Goal: Task Accomplishment & Management: Manage account settings

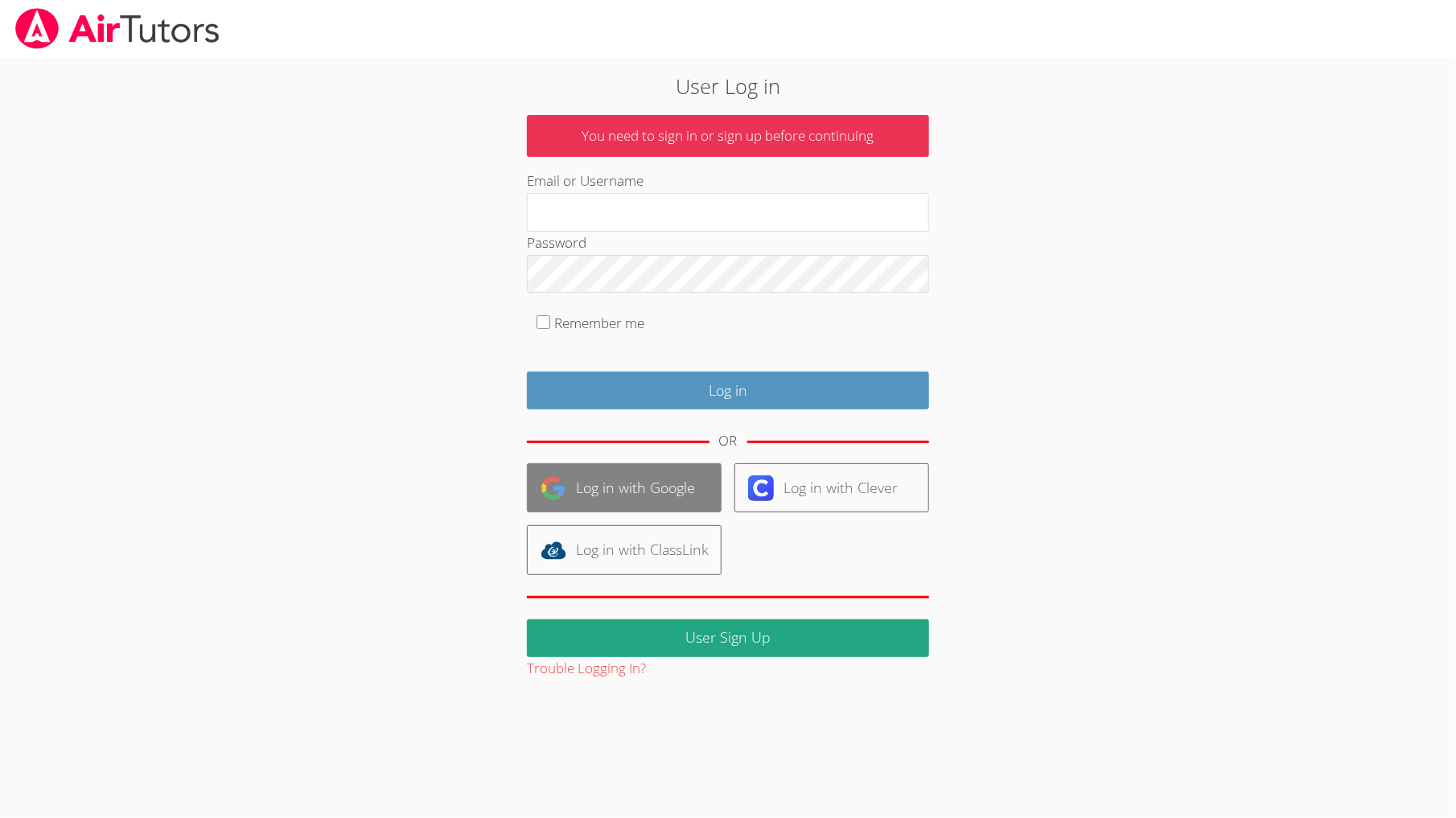
click at [628, 494] on link "Log in with Google" at bounding box center [624, 488] width 195 height 49
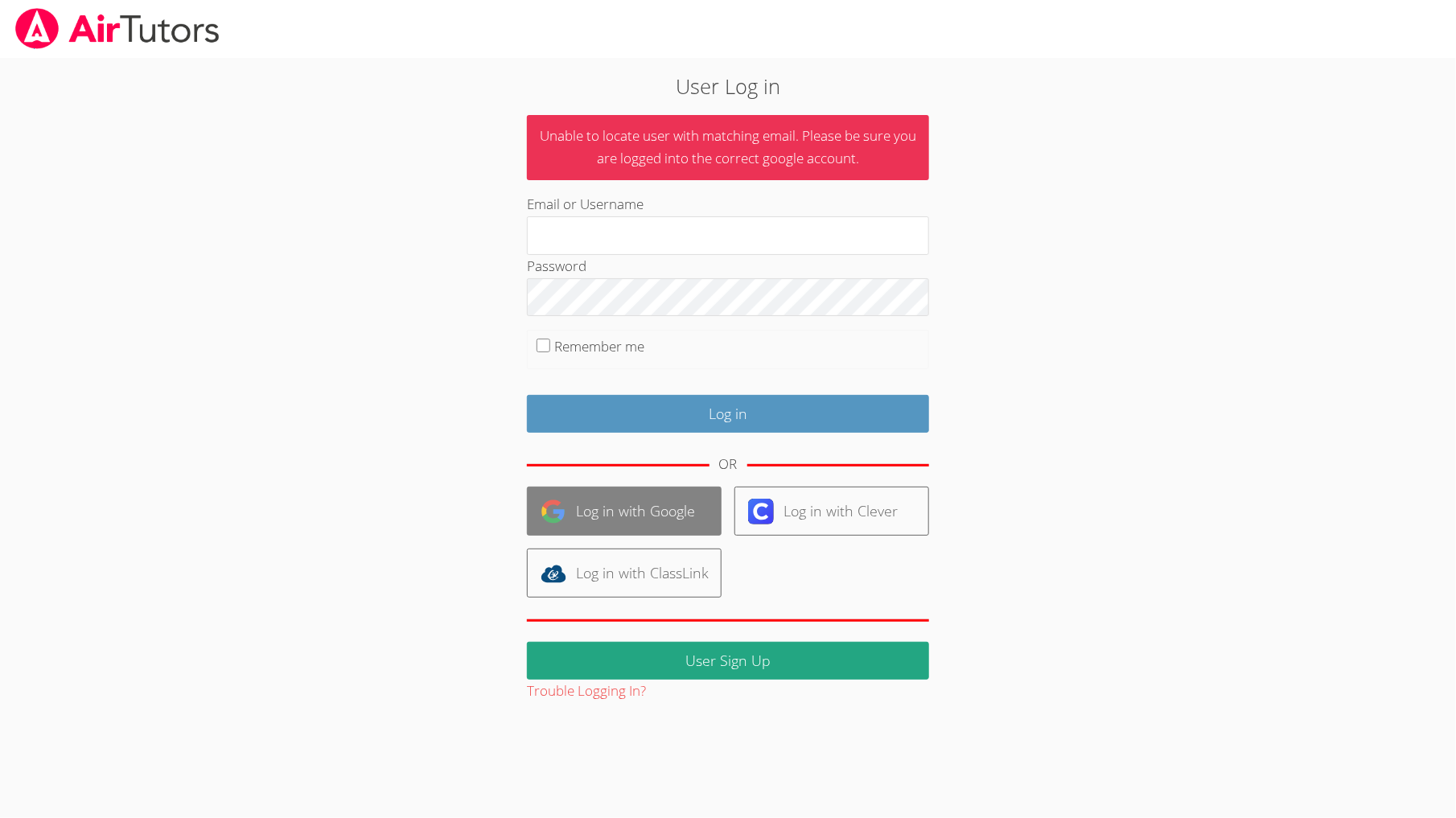
click at [649, 505] on link "Log in with Google" at bounding box center [624, 511] width 195 height 49
type input "[EMAIL_ADDRESS][DOMAIN_NAME]"
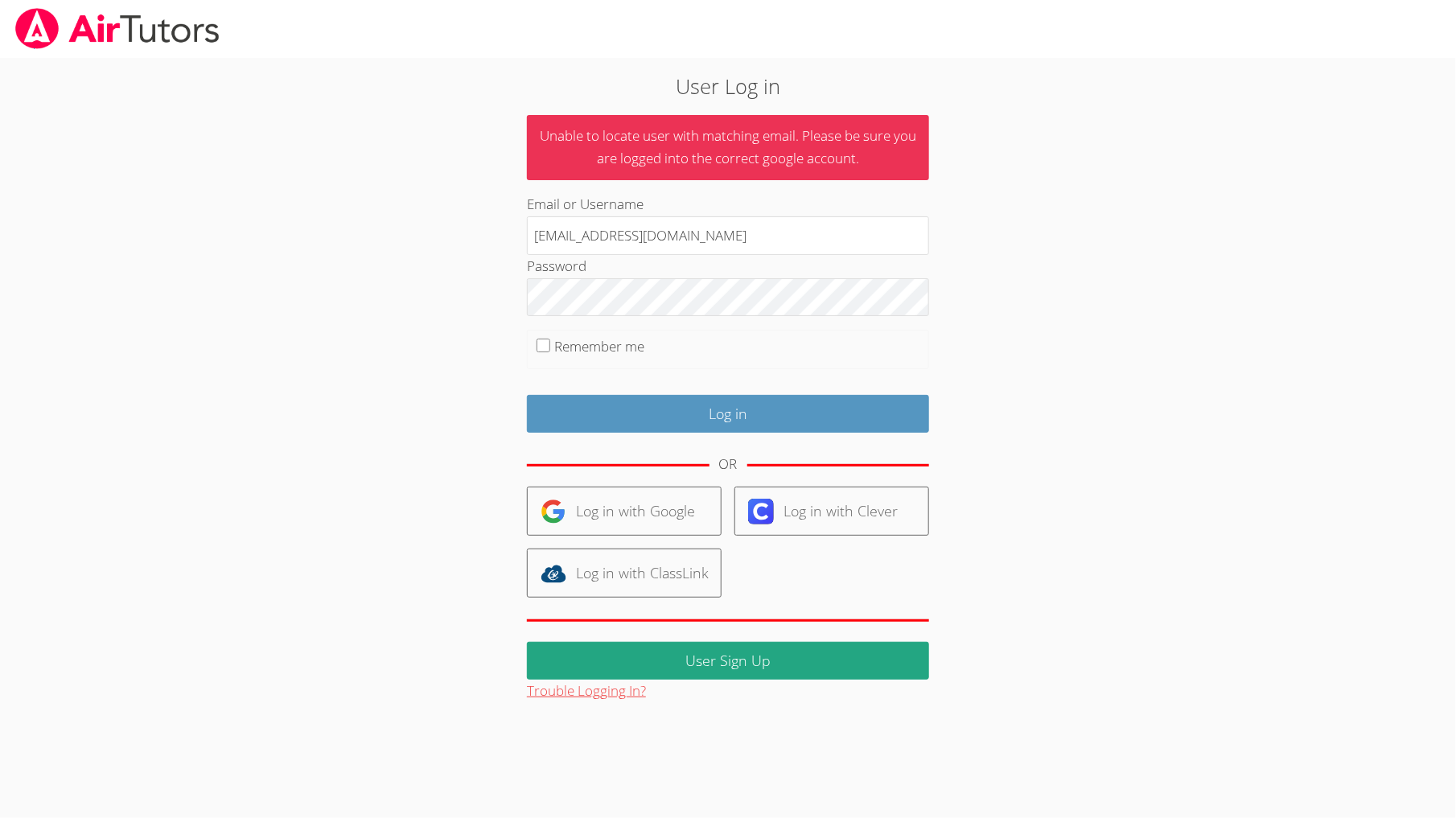
click at [625, 695] on button "Trouble Logging In?" at bounding box center [587, 691] width 119 height 23
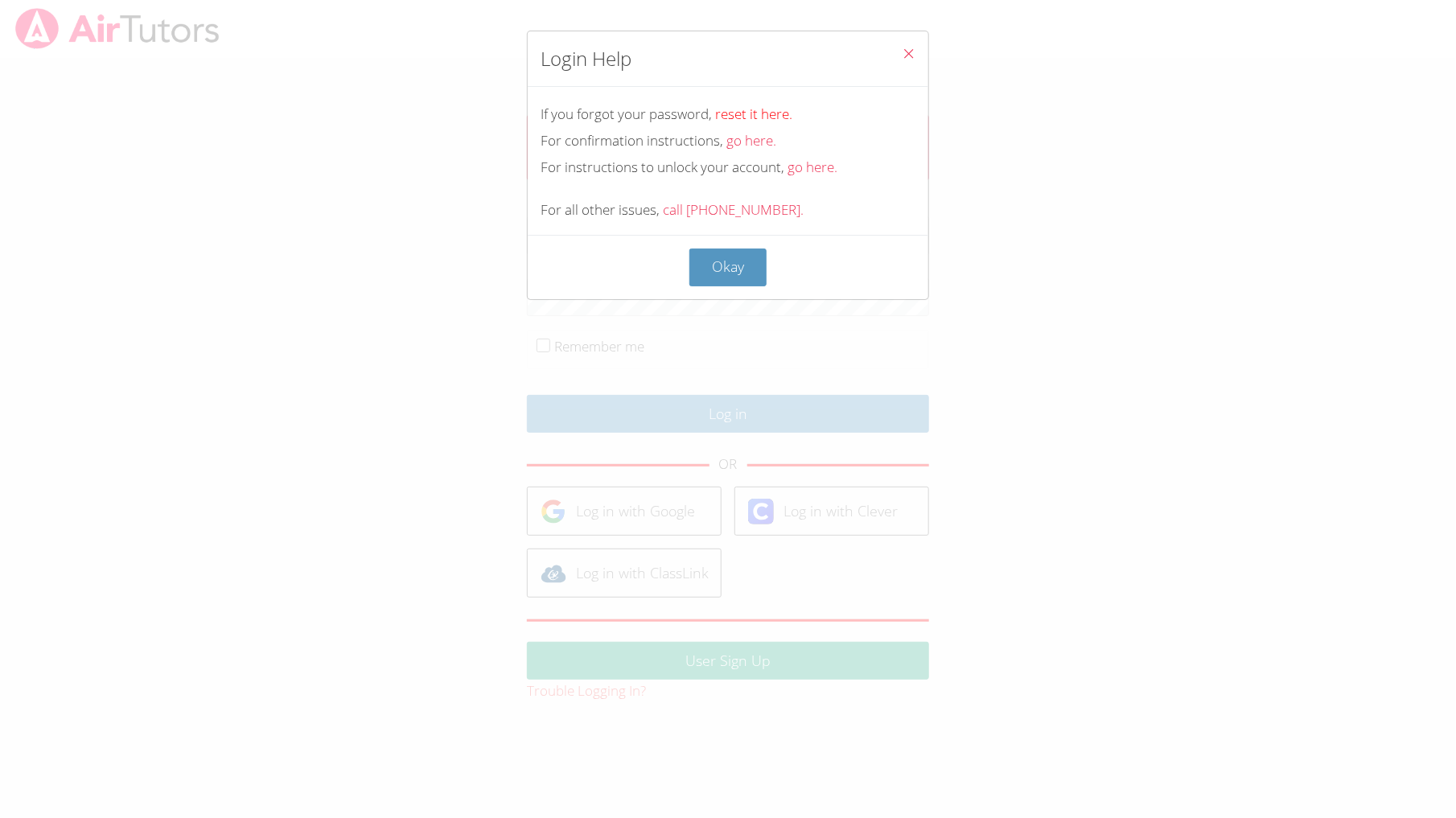
click at [743, 113] on link "reset it here." at bounding box center [753, 113] width 77 height 19
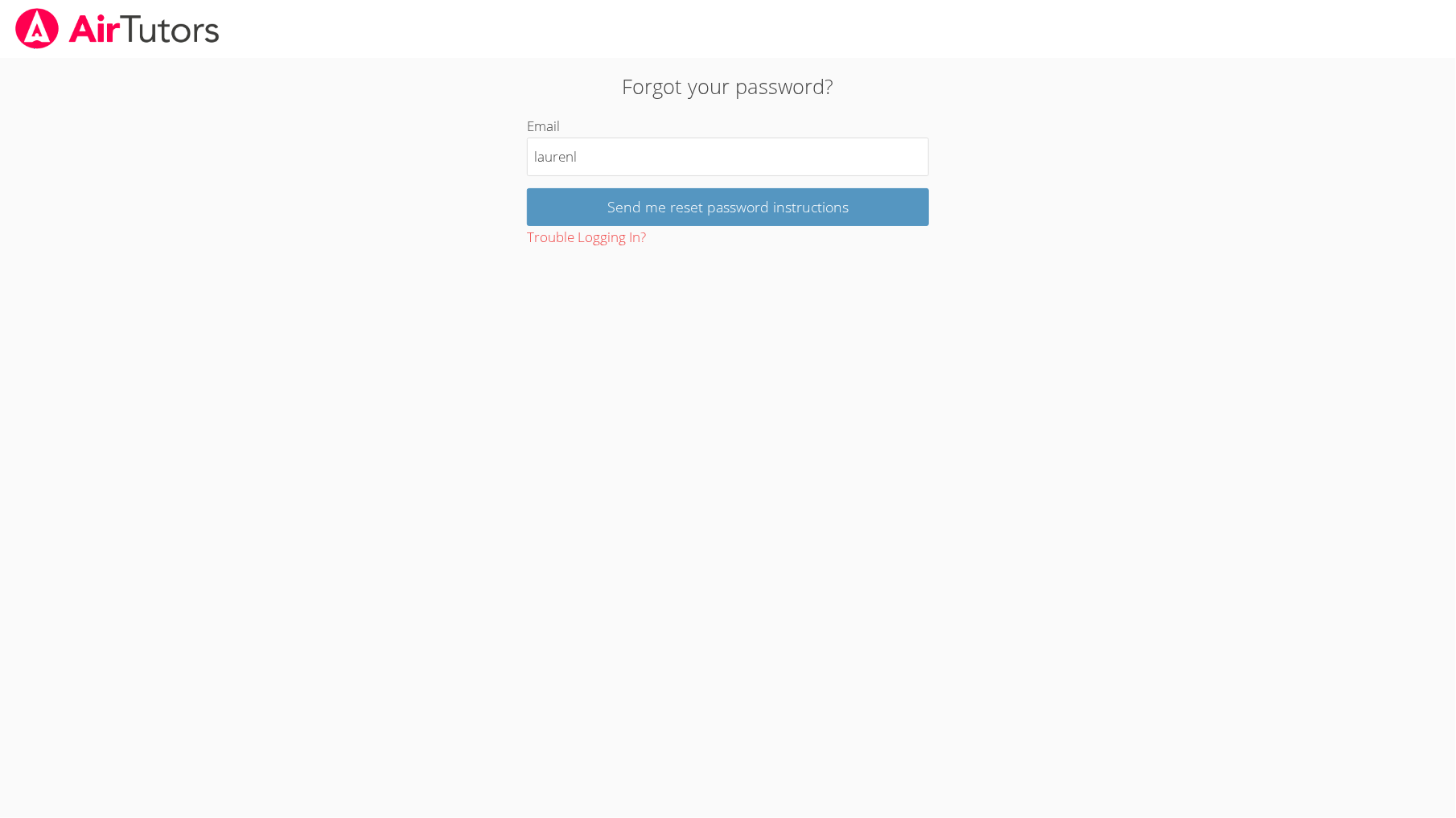
type input "laurenlaluz11@gmail.com"
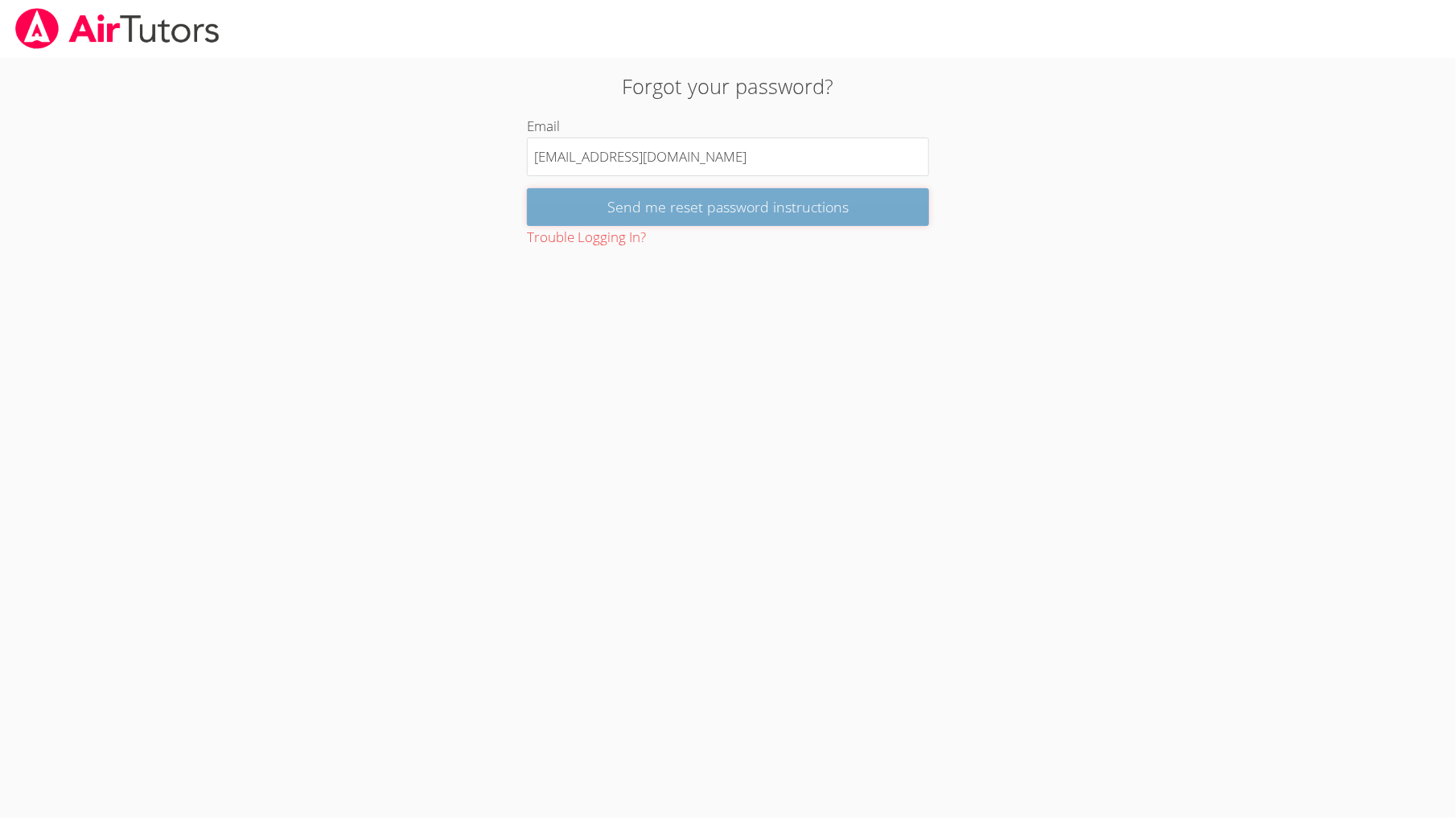
click at [748, 197] on input "Send me reset password instructions" at bounding box center [728, 207] width 402 height 38
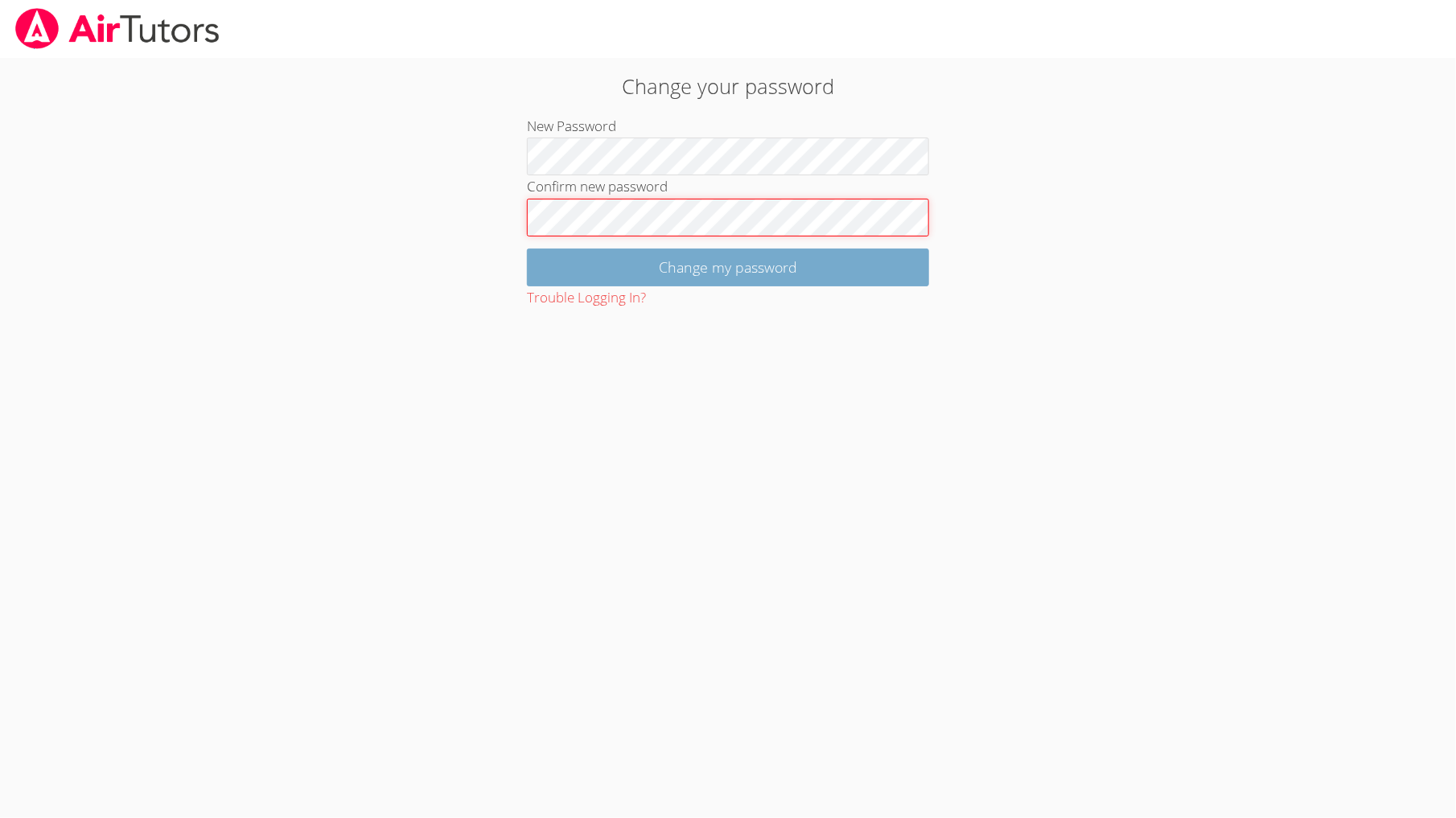
click at [527, 248] on input "Change my password" at bounding box center [728, 267] width 402 height 38
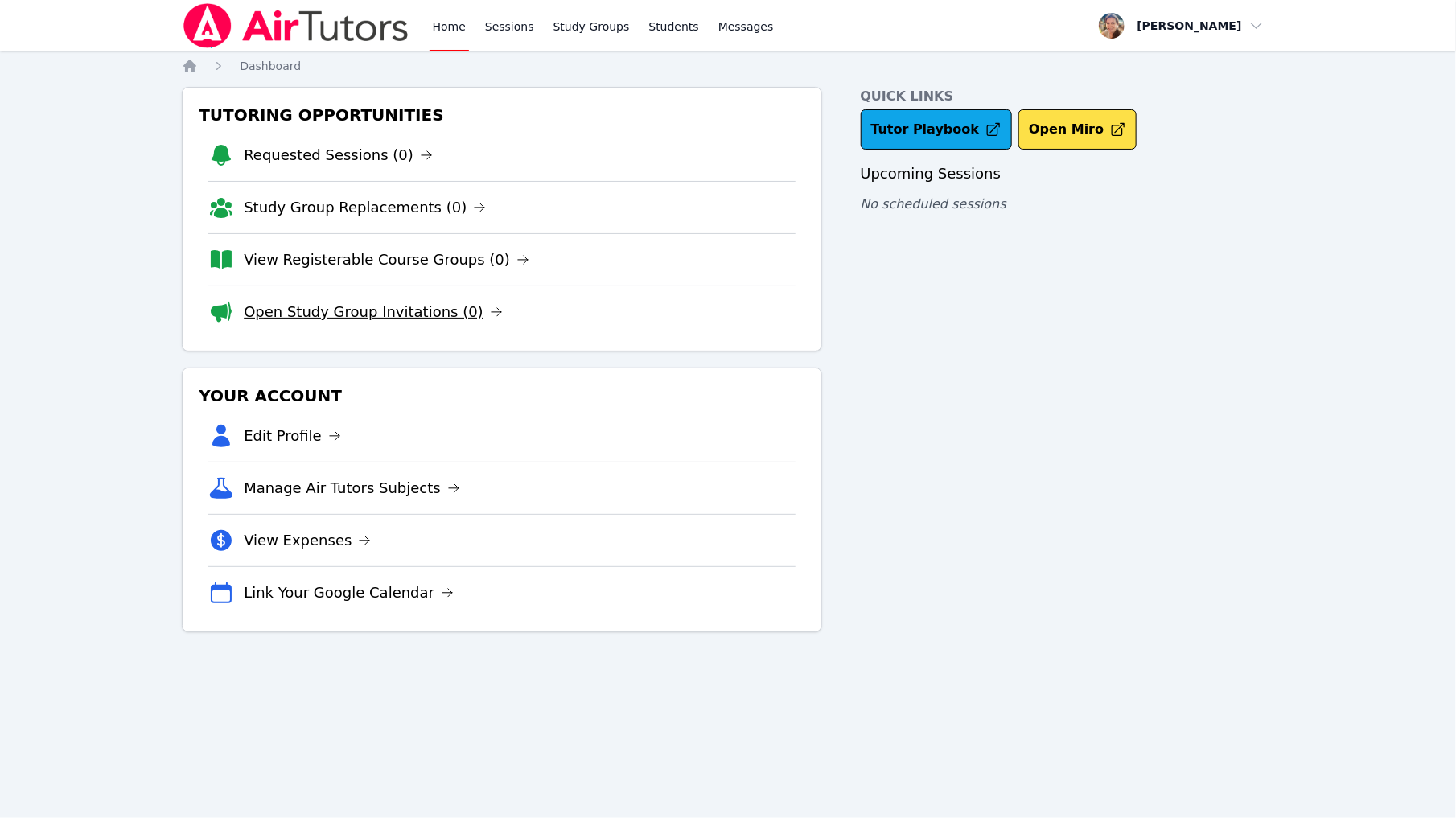
click at [306, 313] on link "Open Study Group Invitations (0)" at bounding box center [373, 312] width 259 height 22
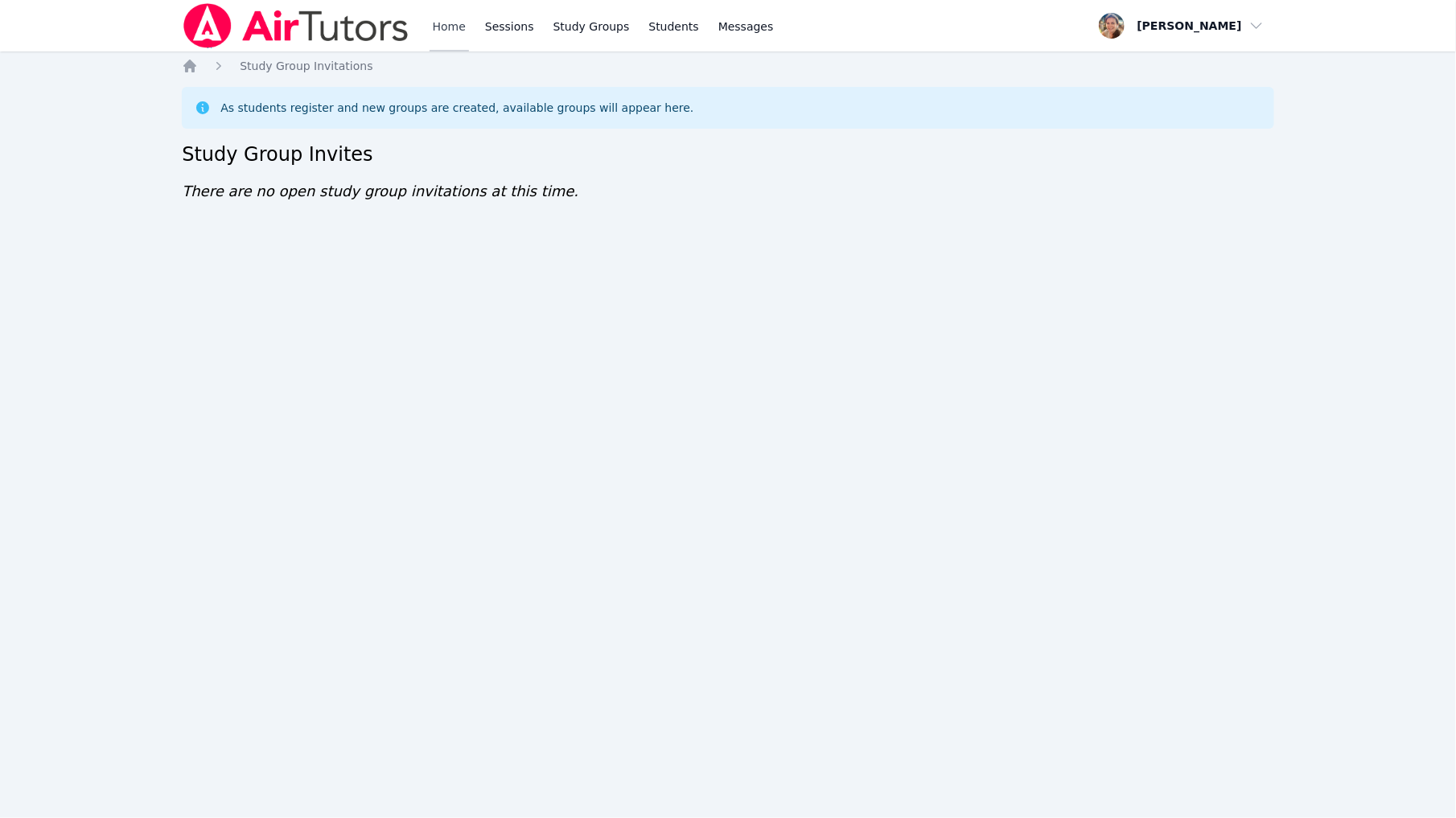
click at [453, 28] on link "Home" at bounding box center [449, 25] width 39 height 52
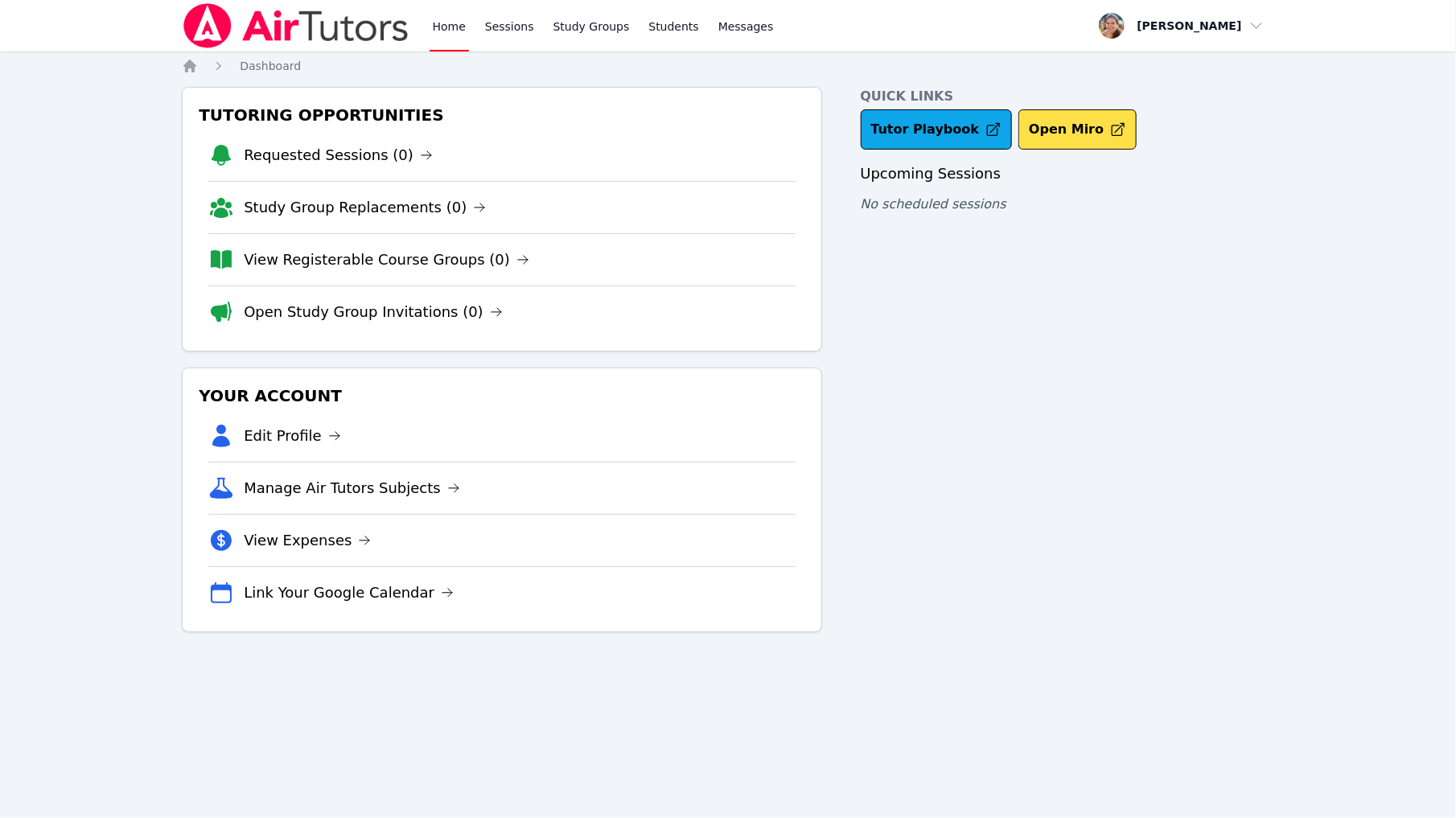
click at [368, 484] on link "Manage Air Tutors Subjects" at bounding box center [351, 488] width 216 height 22
click at [315, 265] on link "View Registerable Course Groups (0)" at bounding box center [386, 259] width 286 height 22
click at [370, 308] on link "Open Study Group Invitations (0)" at bounding box center [373, 312] width 259 height 22
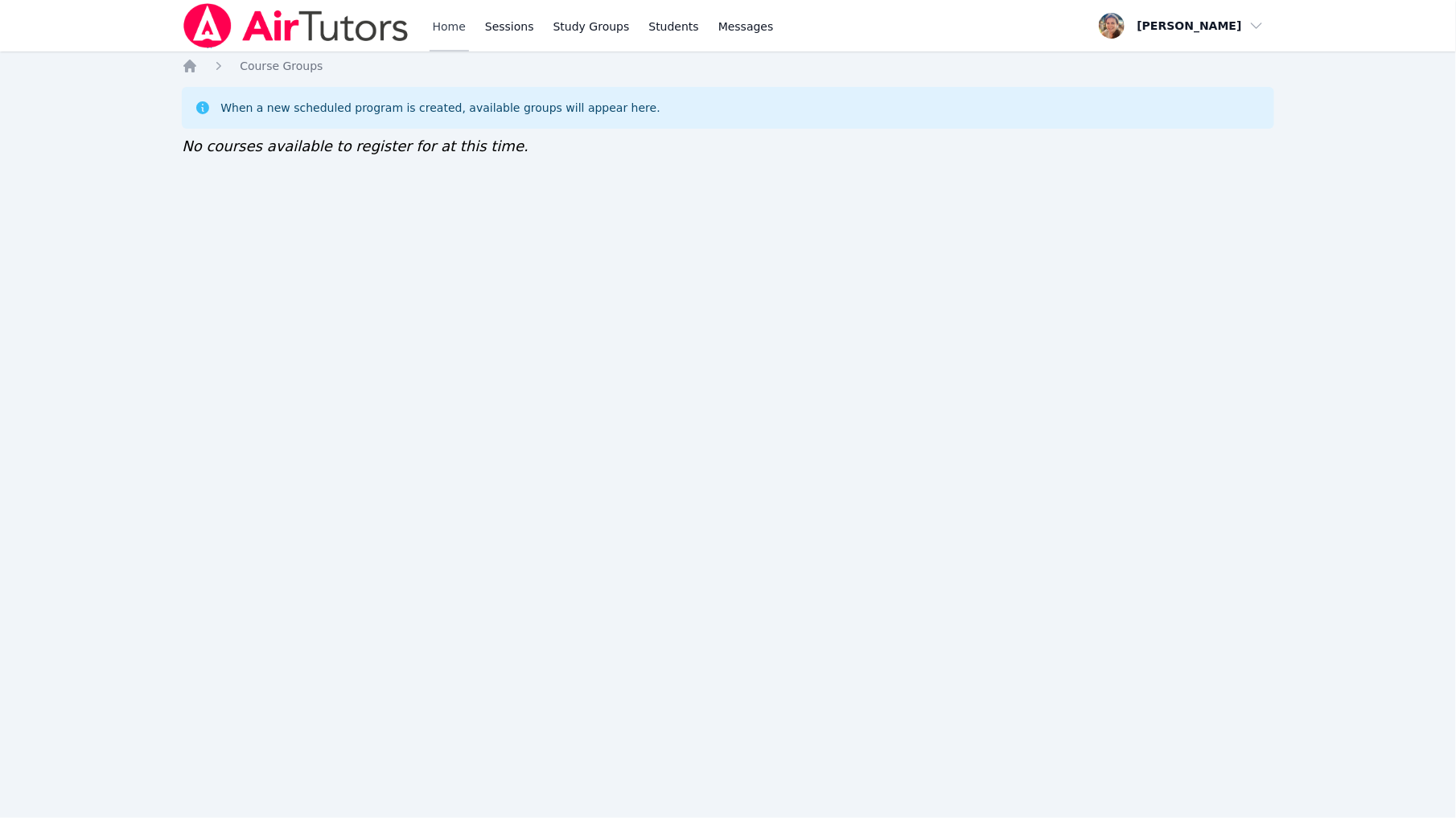
click at [462, 21] on link "Home" at bounding box center [449, 25] width 39 height 52
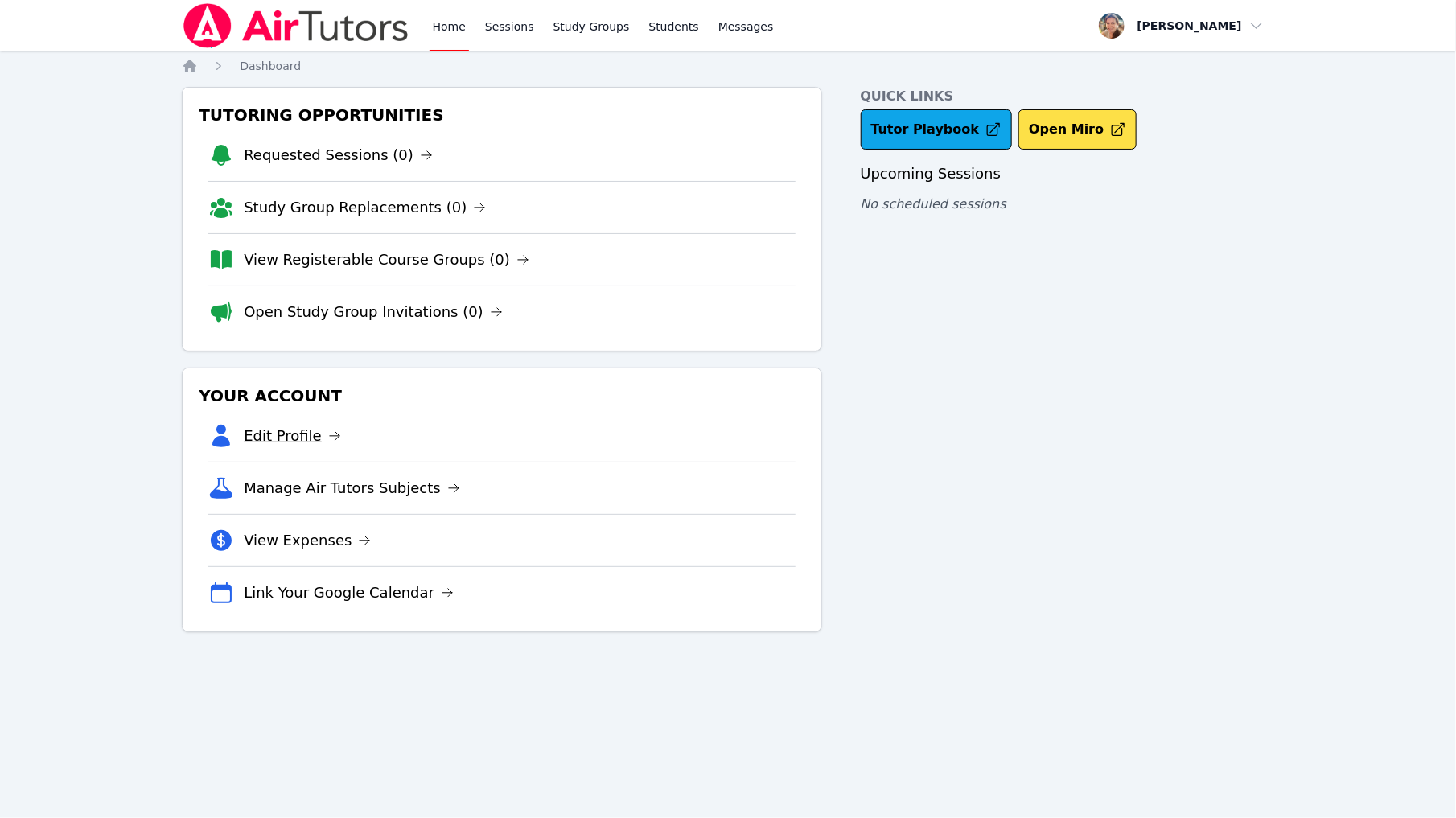
click at [303, 429] on link "Edit Profile" at bounding box center [292, 435] width 98 height 22
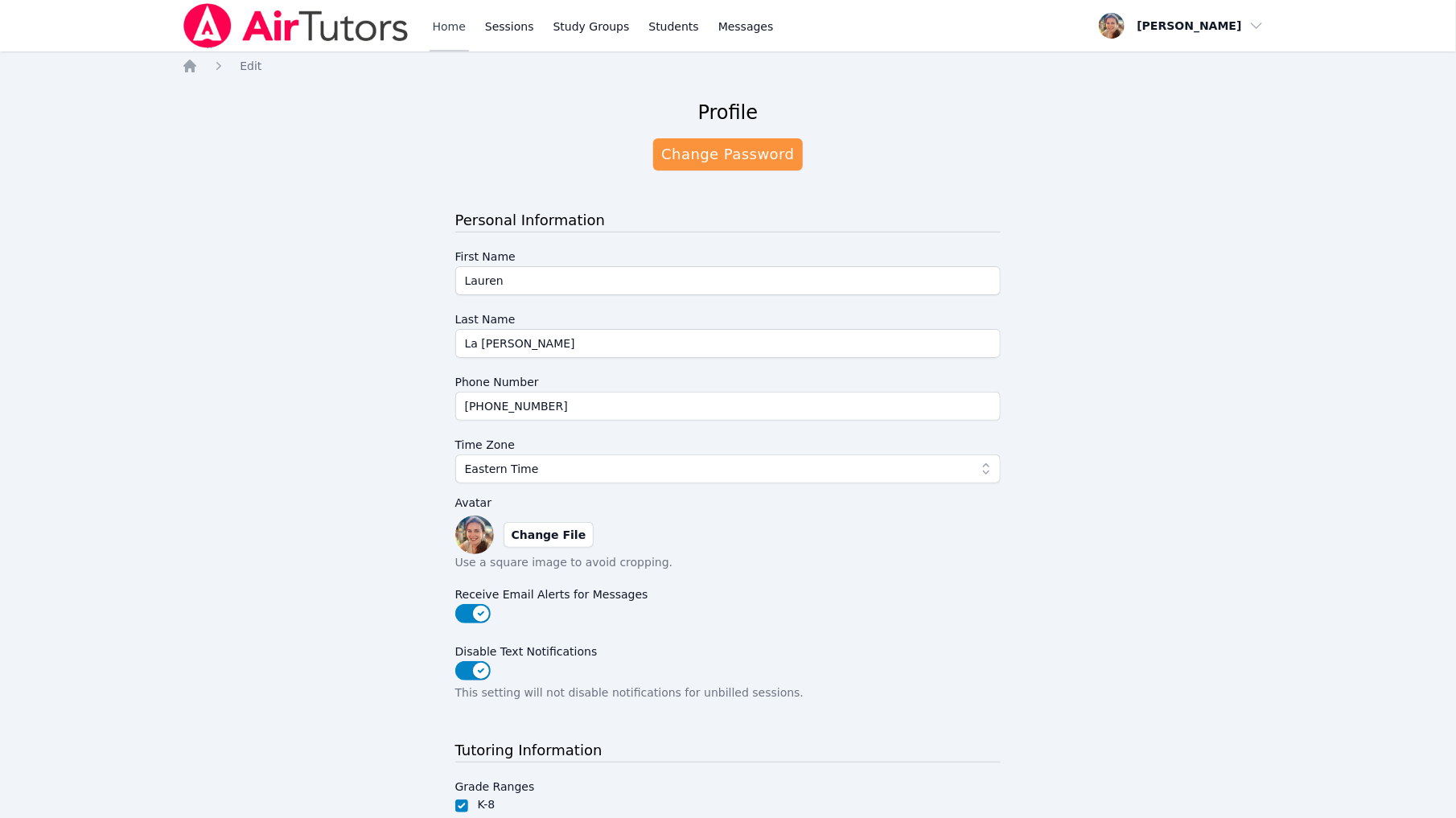
click at [463, 35] on link "Home" at bounding box center [449, 25] width 39 height 52
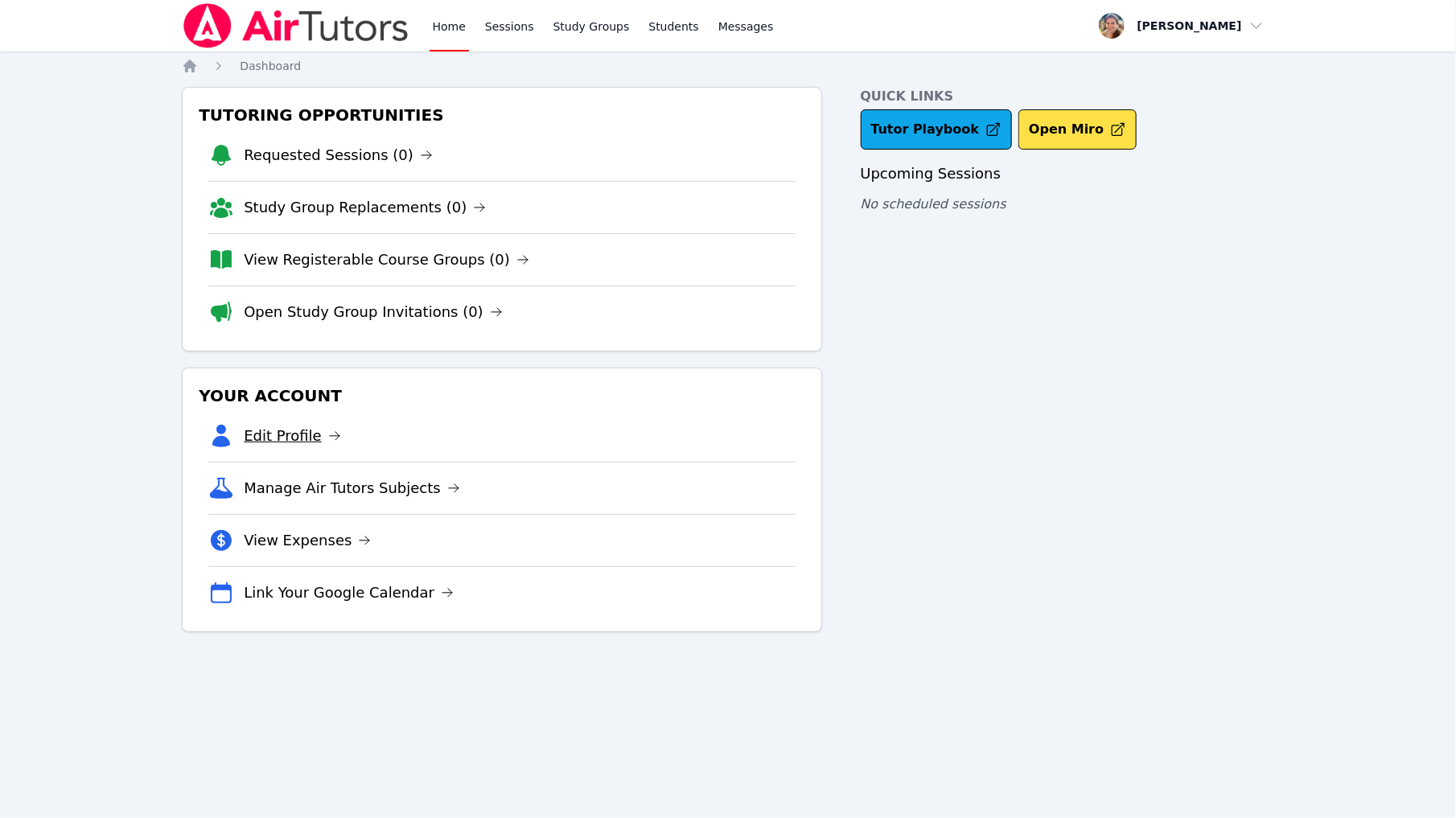
click at [302, 438] on link "Edit Profile" at bounding box center [292, 435] width 98 height 22
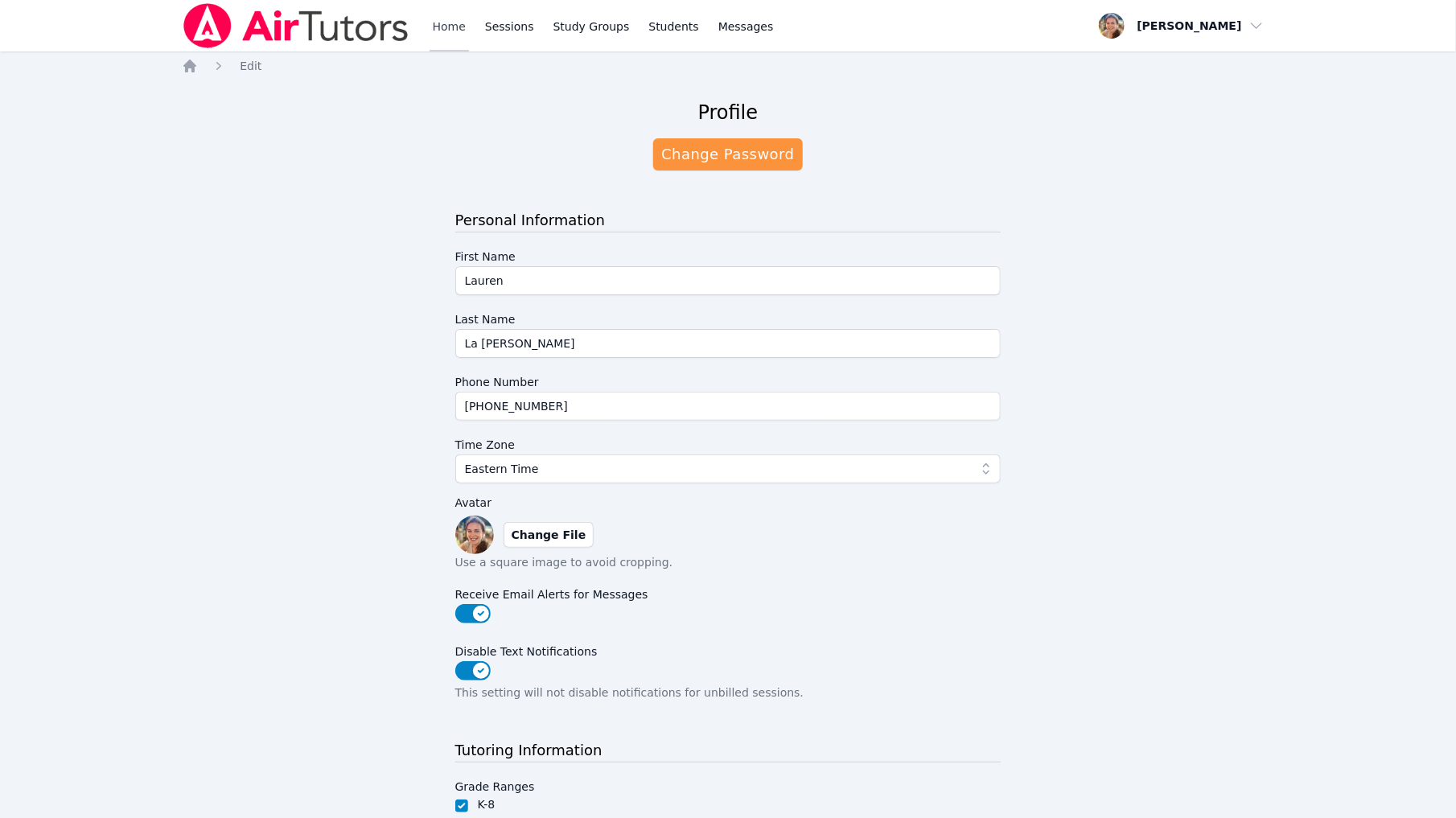
click at [443, 22] on link "Home" at bounding box center [449, 25] width 39 height 52
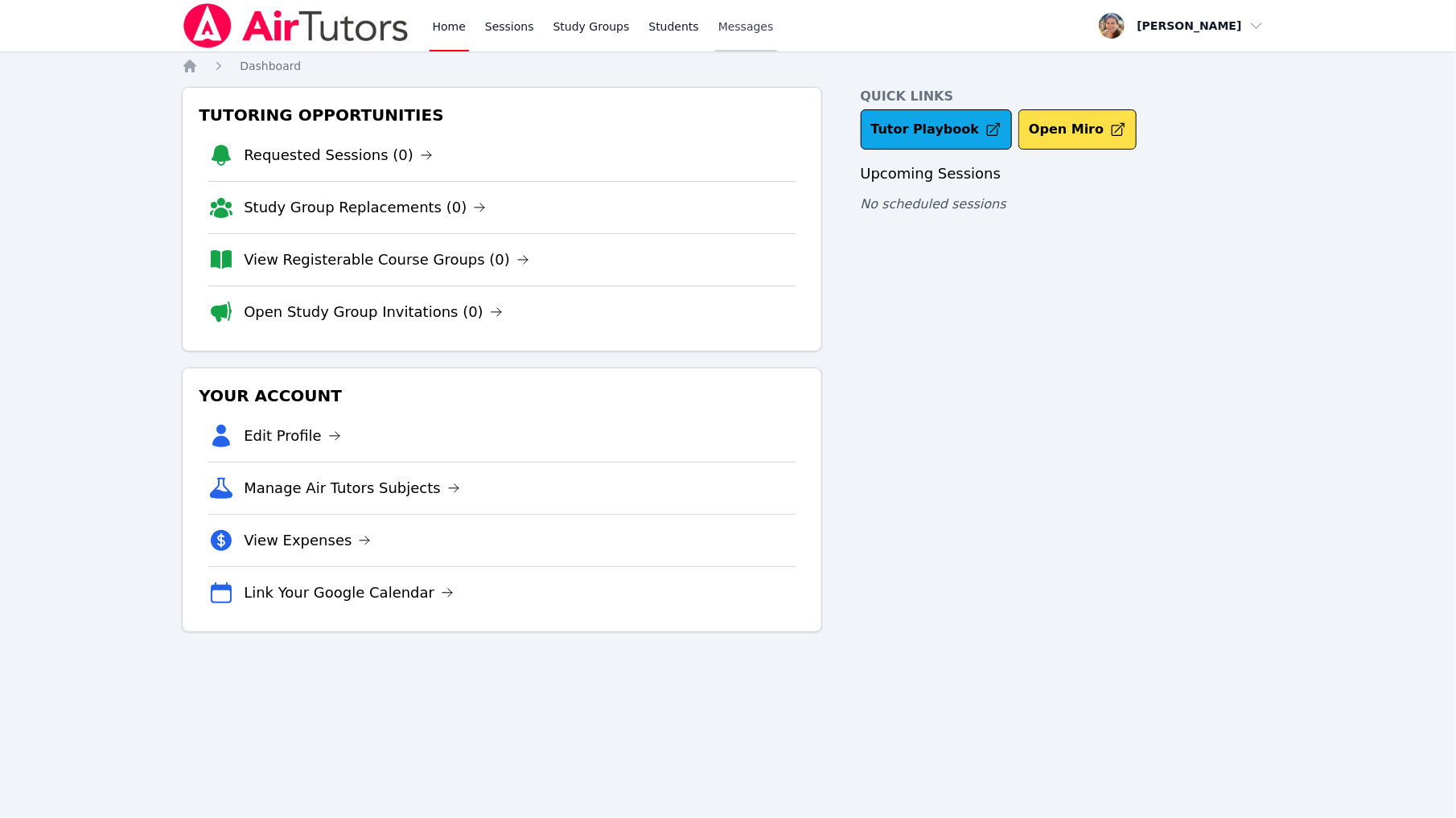
click at [744, 33] on span "Messages" at bounding box center [746, 26] width 56 height 16
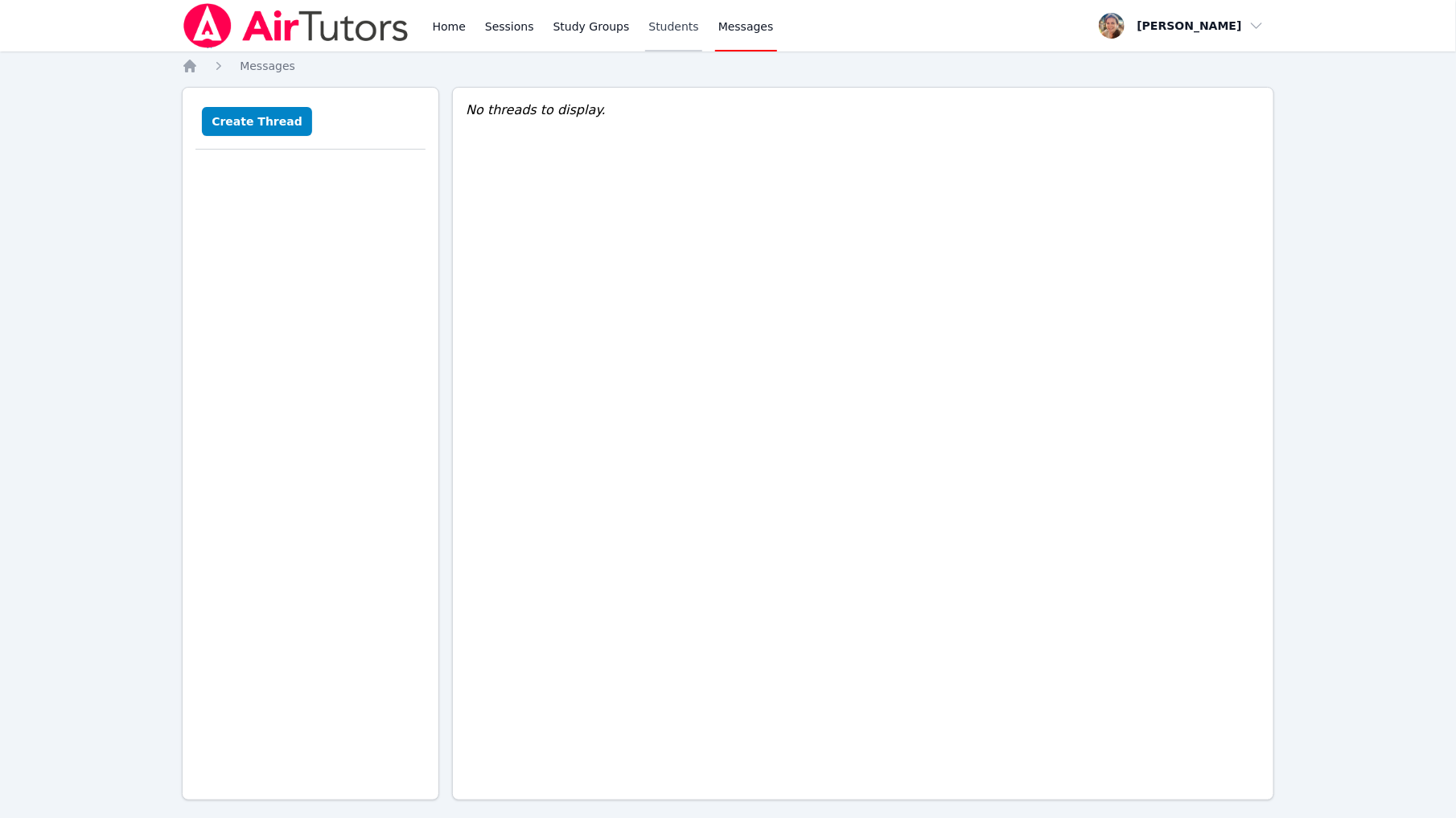
click at [687, 29] on link "Students" at bounding box center [674, 25] width 57 height 52
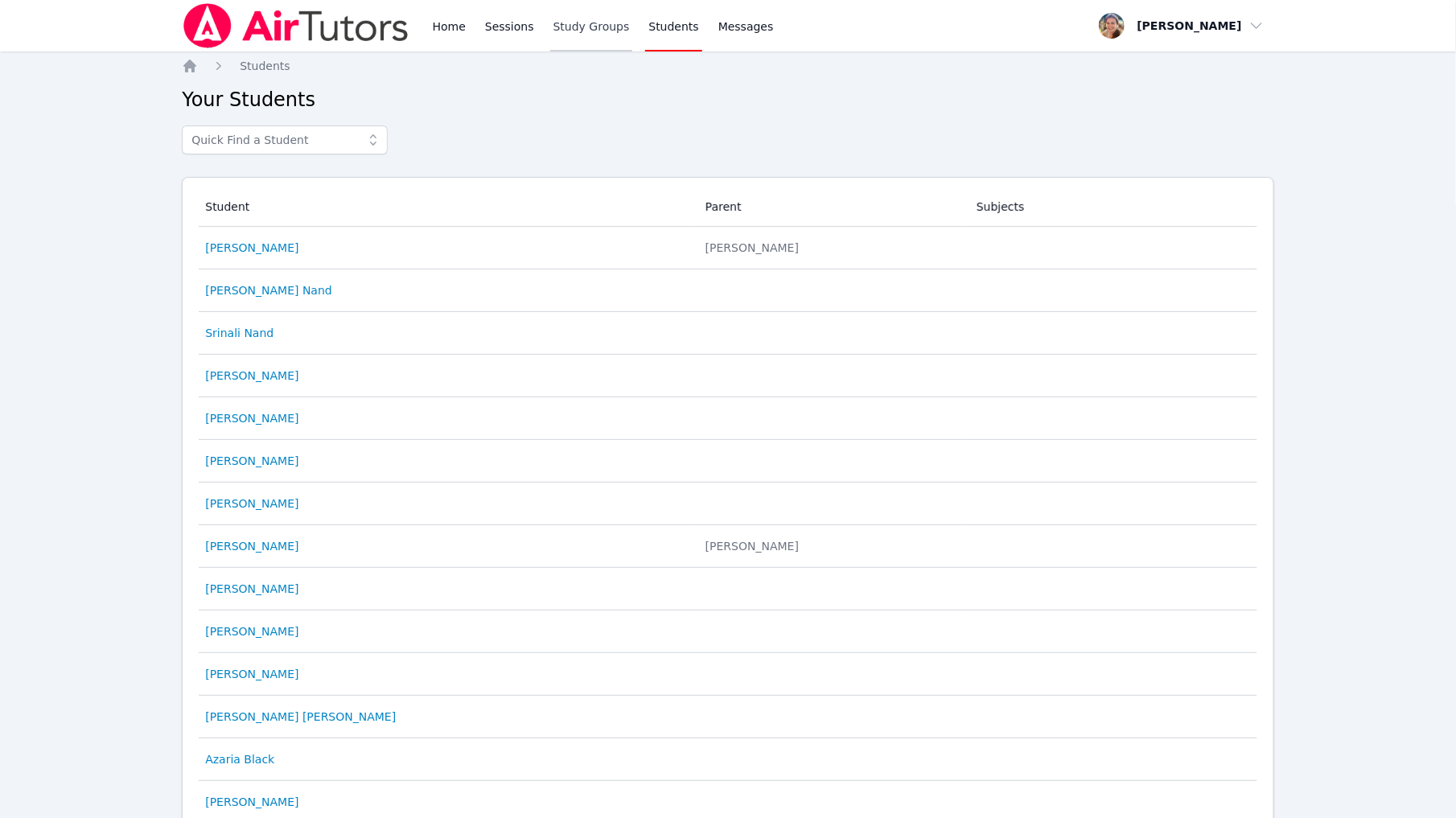
click at [591, 31] on link "Study Groups" at bounding box center [592, 25] width 83 height 52
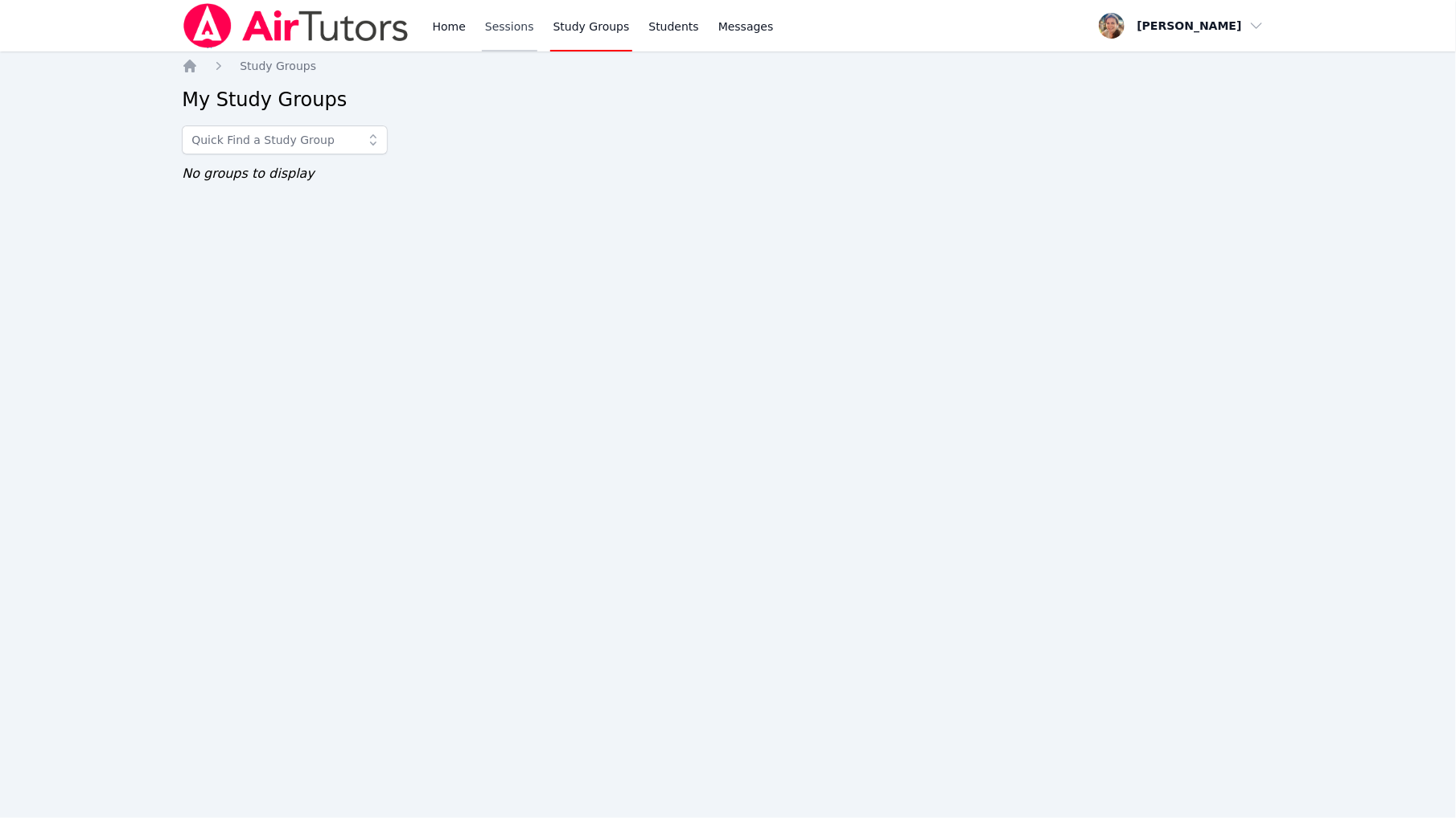
click at [483, 32] on link "Sessions" at bounding box center [509, 25] width 56 height 52
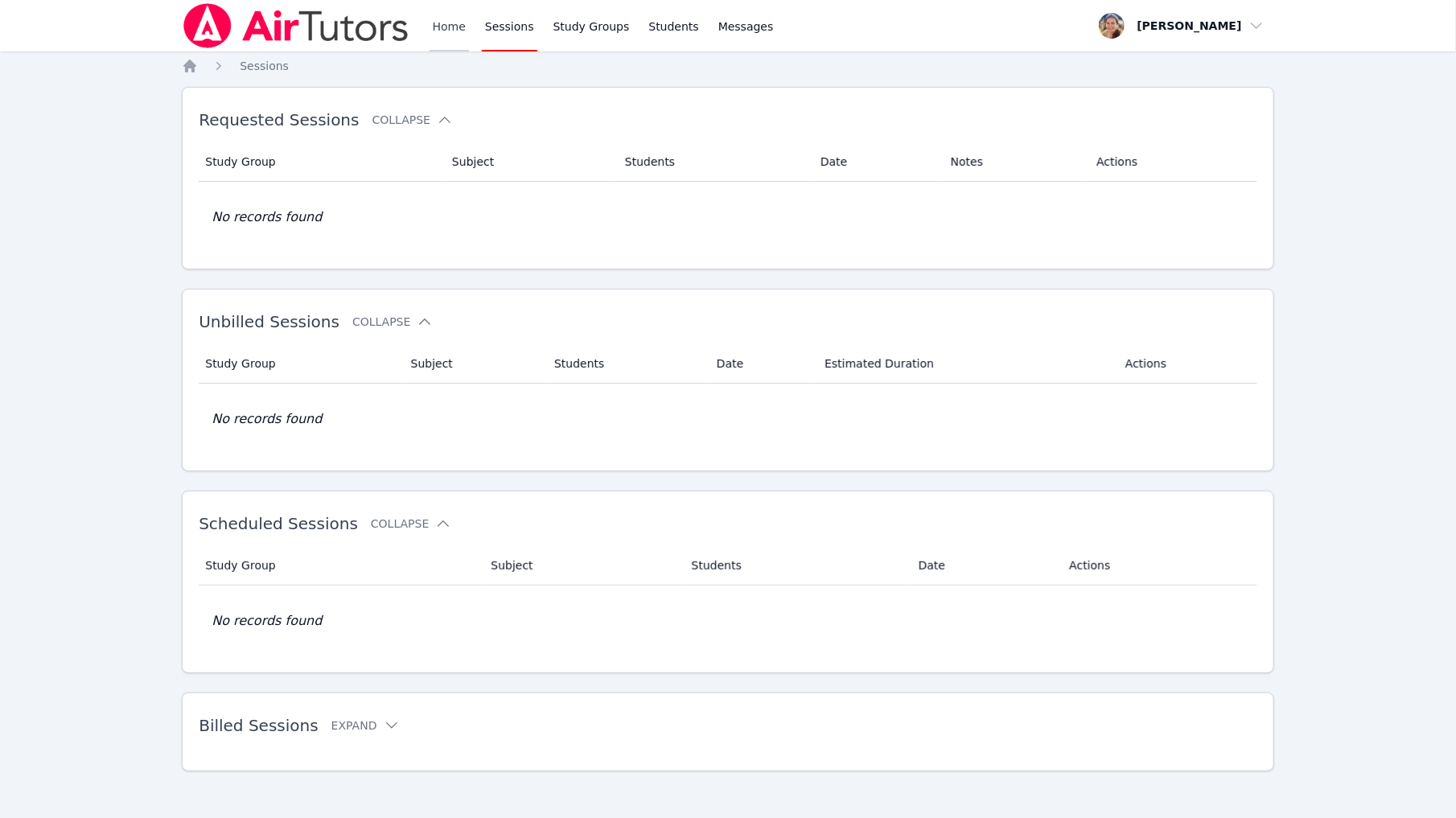
click at [449, 33] on link "Home" at bounding box center [449, 25] width 39 height 52
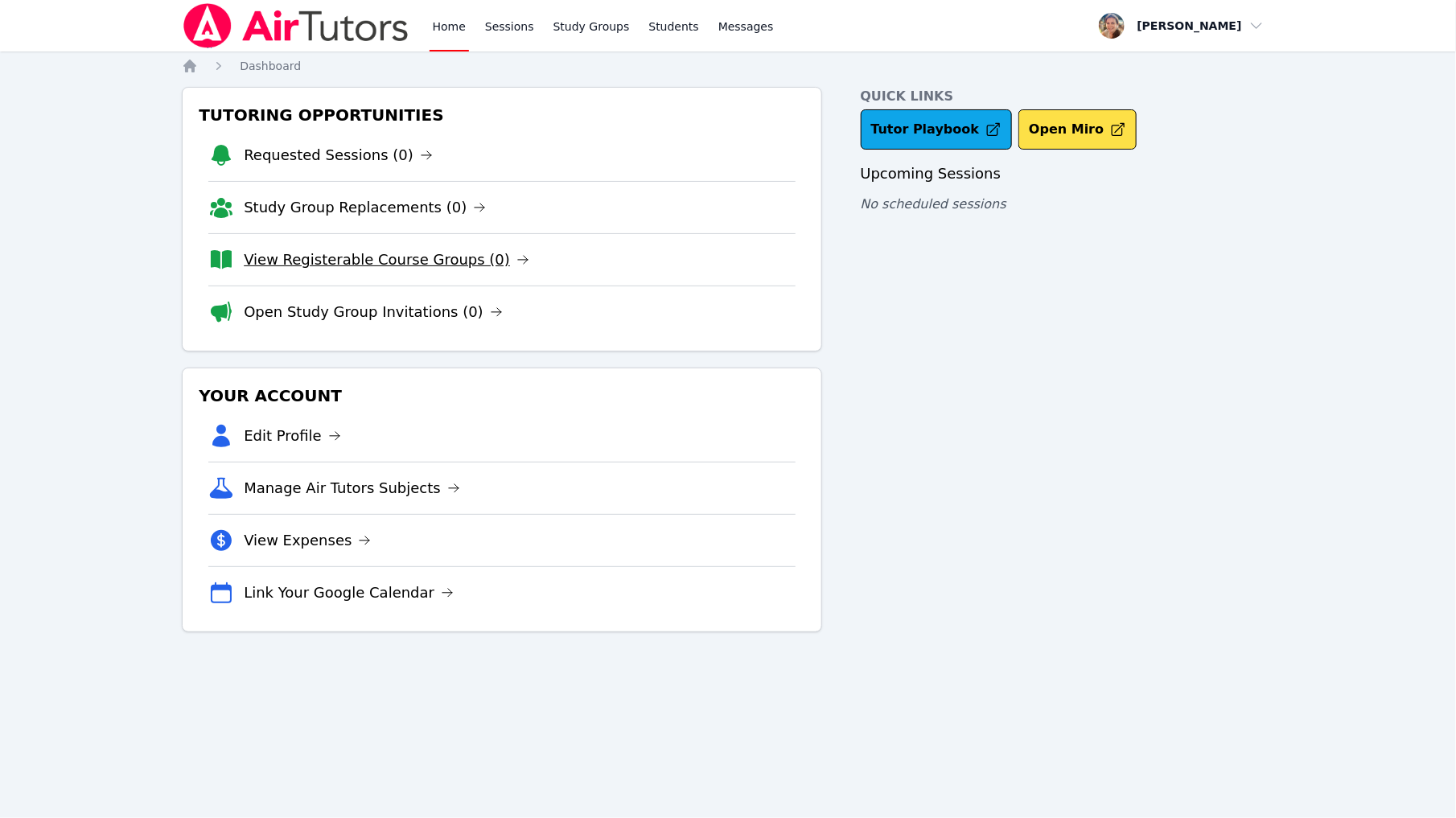
click at [347, 259] on link "View Registerable Course Groups (0)" at bounding box center [386, 259] width 286 height 22
